Goal: Task Accomplishment & Management: Manage account settings

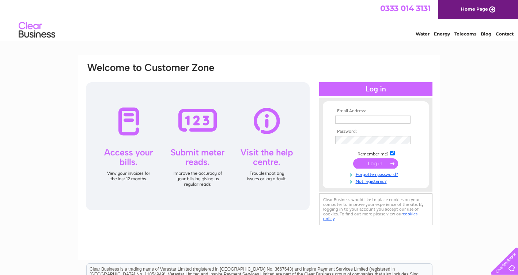
type input "[PERSON_NAME][EMAIL_ADDRESS][DOMAIN_NAME]"
click at [375, 162] on input "submit" at bounding box center [375, 163] width 45 height 10
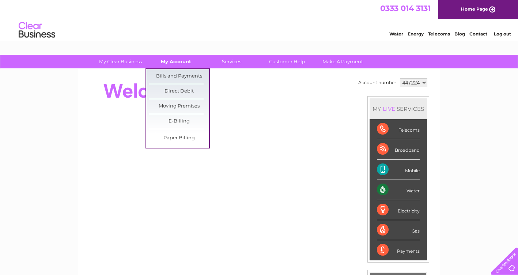
click at [171, 59] on link "My Account" at bounding box center [176, 62] width 60 height 14
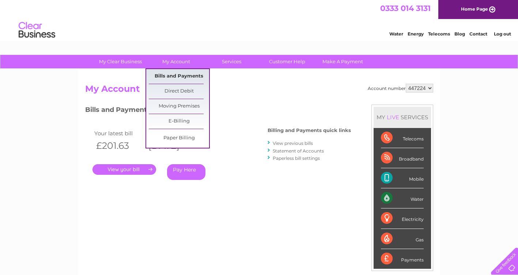
click at [178, 75] on link "Bills and Payments" at bounding box center [179, 76] width 60 height 15
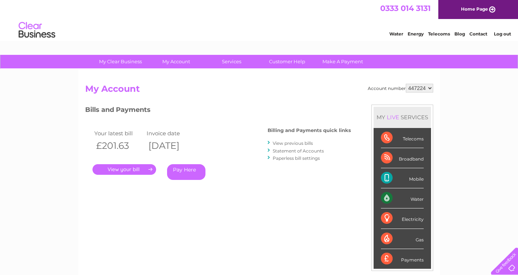
click at [283, 143] on link "View previous bills" at bounding box center [293, 142] width 40 height 5
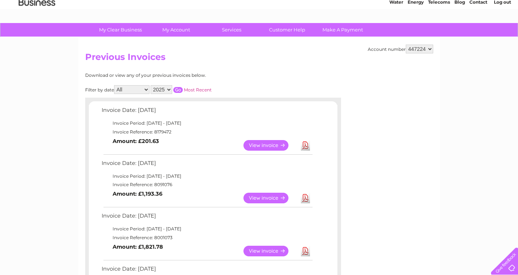
scroll to position [73, 0]
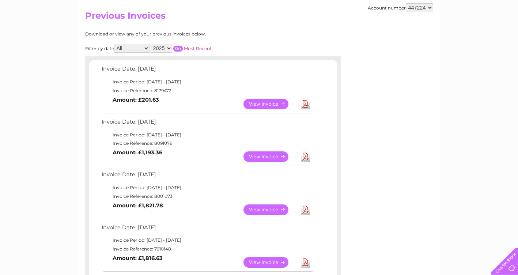
click at [260, 155] on link "View" at bounding box center [270, 156] width 54 height 11
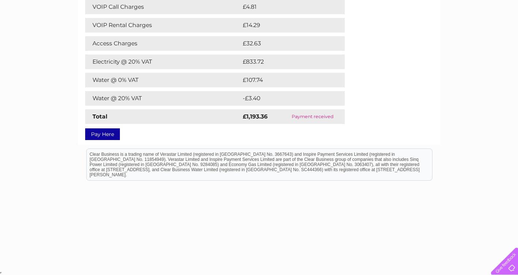
scroll to position [23, 0]
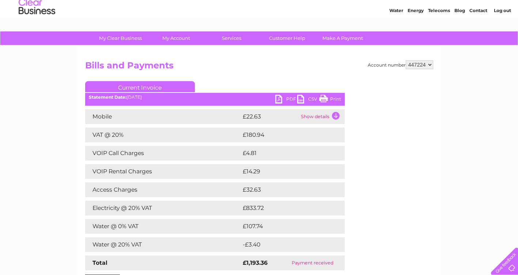
click at [288, 98] on link "PDF" at bounding box center [286, 100] width 22 height 11
